Goal: Transaction & Acquisition: Book appointment/travel/reservation

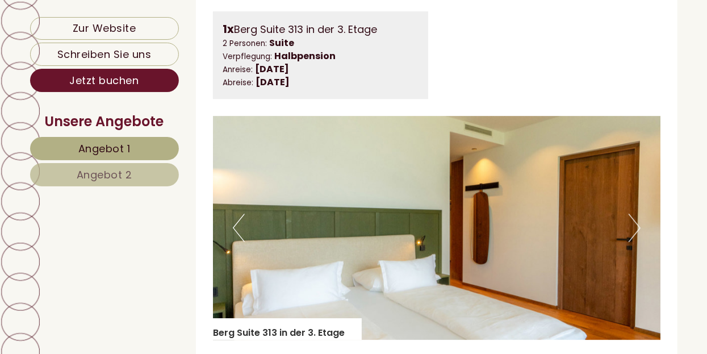
scroll to position [1636, 0]
click at [527, 280] on img at bounding box center [437, 228] width 448 height 224
click at [638, 242] on button "Next" at bounding box center [635, 228] width 12 height 28
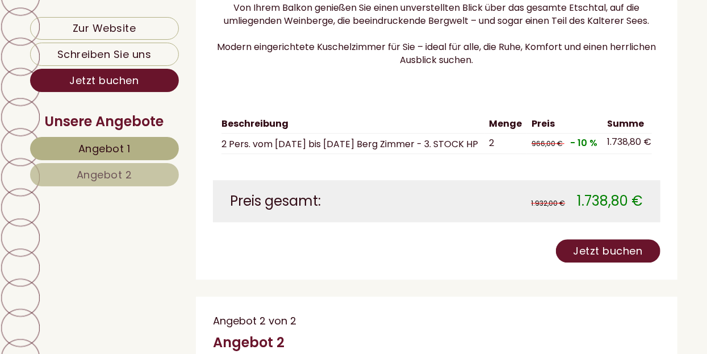
scroll to position [3588, 0]
click at [617, 262] on link "Jetzt buchen" at bounding box center [608, 250] width 105 height 23
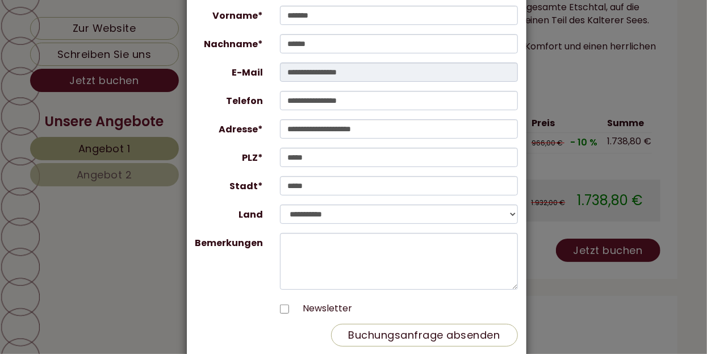
scroll to position [99, 0]
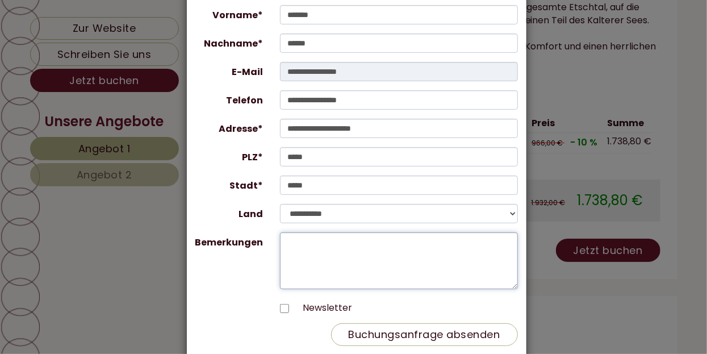
click at [314, 245] on textarea "Bemerkungen" at bounding box center [399, 260] width 238 height 57
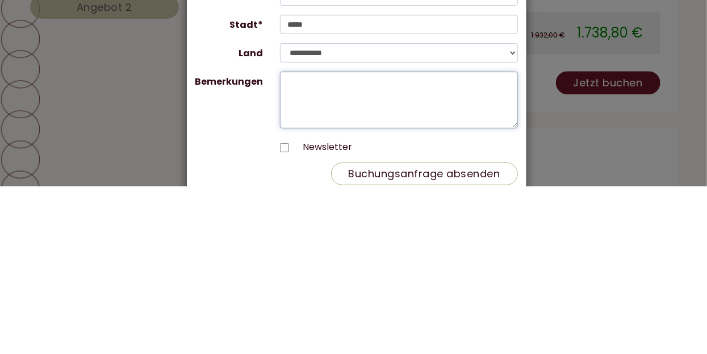
scroll to position [94, 0]
click at [312, 260] on textarea "Bemerkungen" at bounding box center [399, 265] width 238 height 57
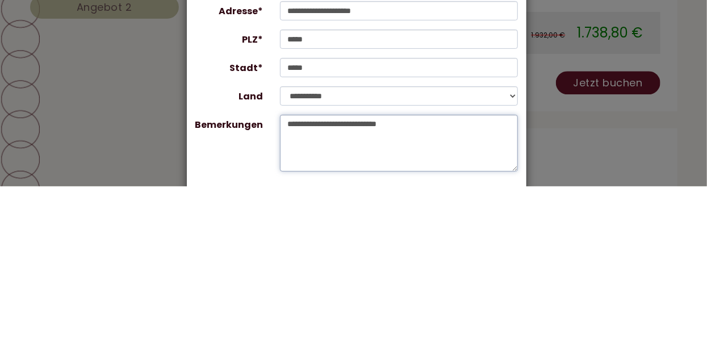
scroll to position [49, 0]
type textarea "**********"
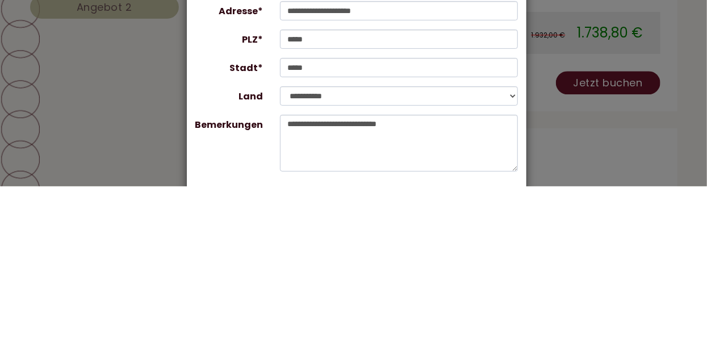
click at [623, 264] on div "**********" at bounding box center [353, 177] width 707 height 354
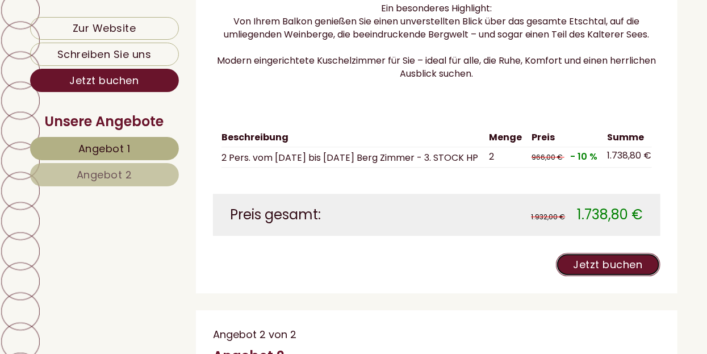
scroll to position [3570, 0]
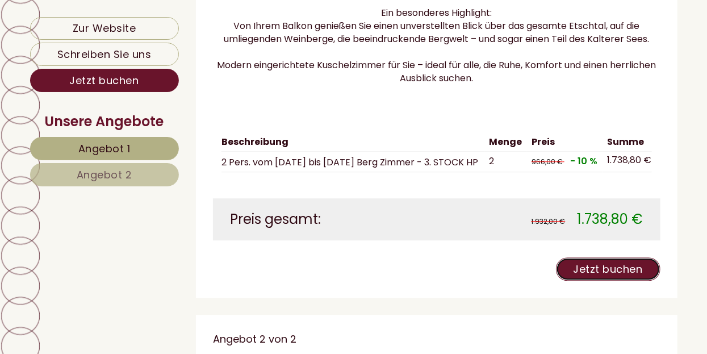
click at [619, 279] on link "Jetzt buchen" at bounding box center [608, 268] width 105 height 23
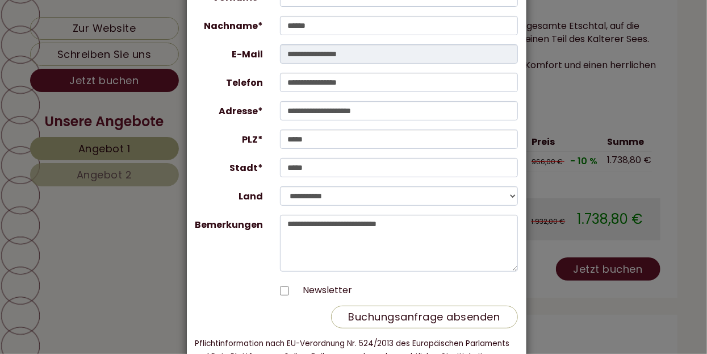
scroll to position [116, 0]
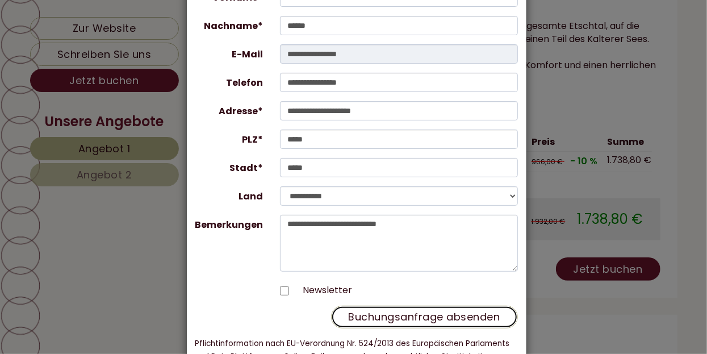
click at [446, 321] on button "Buchungsanfrage absenden" at bounding box center [424, 317] width 187 height 23
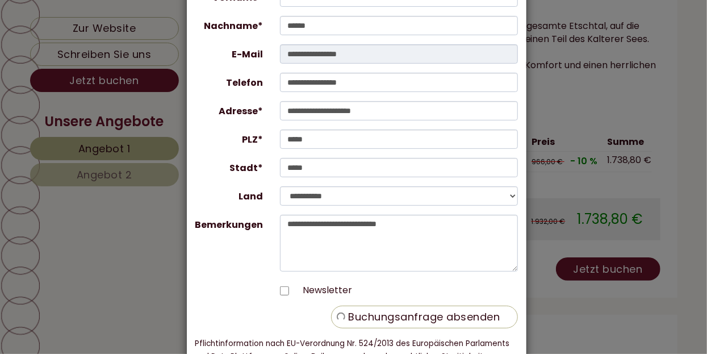
scroll to position [0, 0]
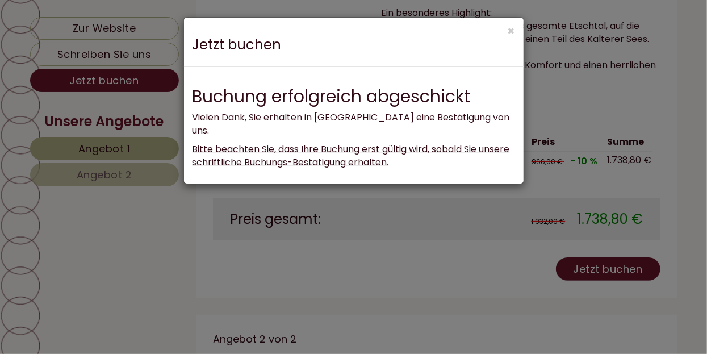
click at [377, 150] on span "Bitte beachten Sie, dass Ihre Buchung erst gültig wird, sobald Sie unsere schri…" at bounding box center [352, 156] width 318 height 26
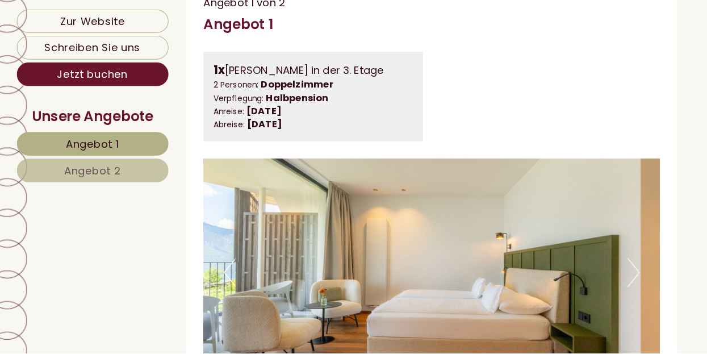
scroll to position [642, 0]
